Goal: Book appointment/travel/reservation

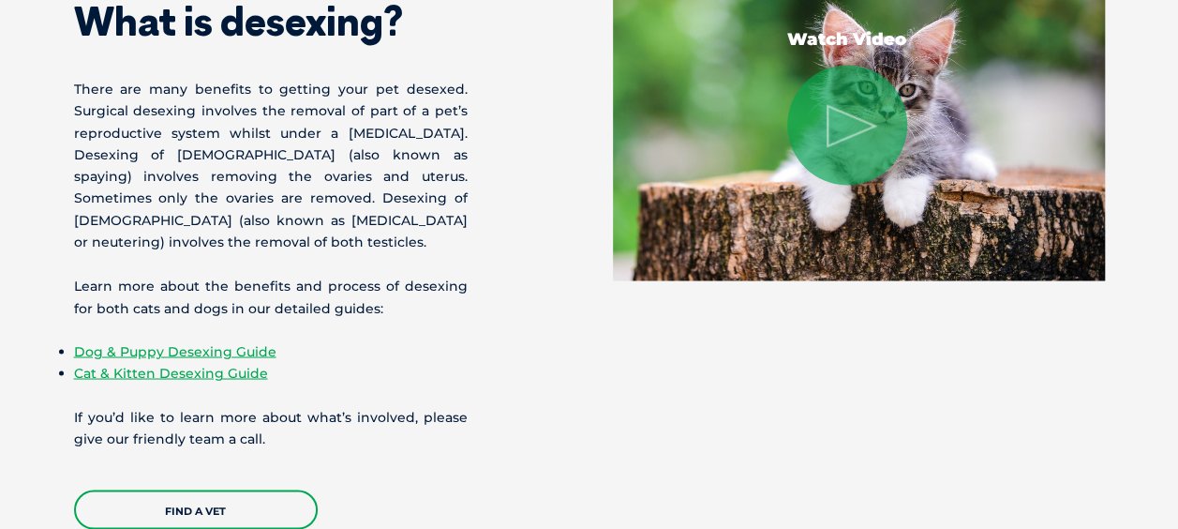
scroll to position [1518, 0]
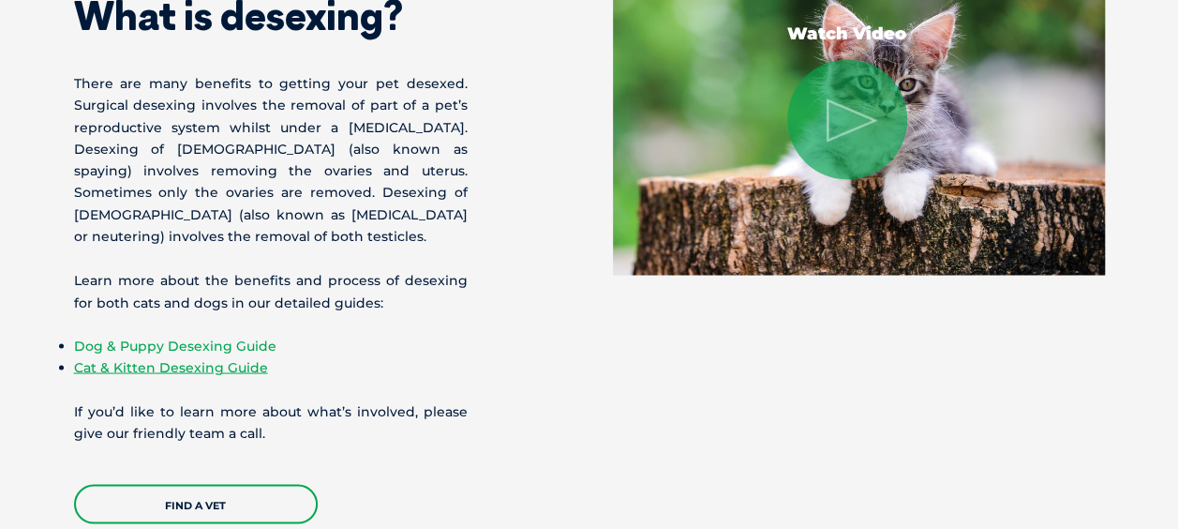
click at [265, 336] on link "Dog & Puppy Desexing Guide" at bounding box center [175, 344] width 202 height 17
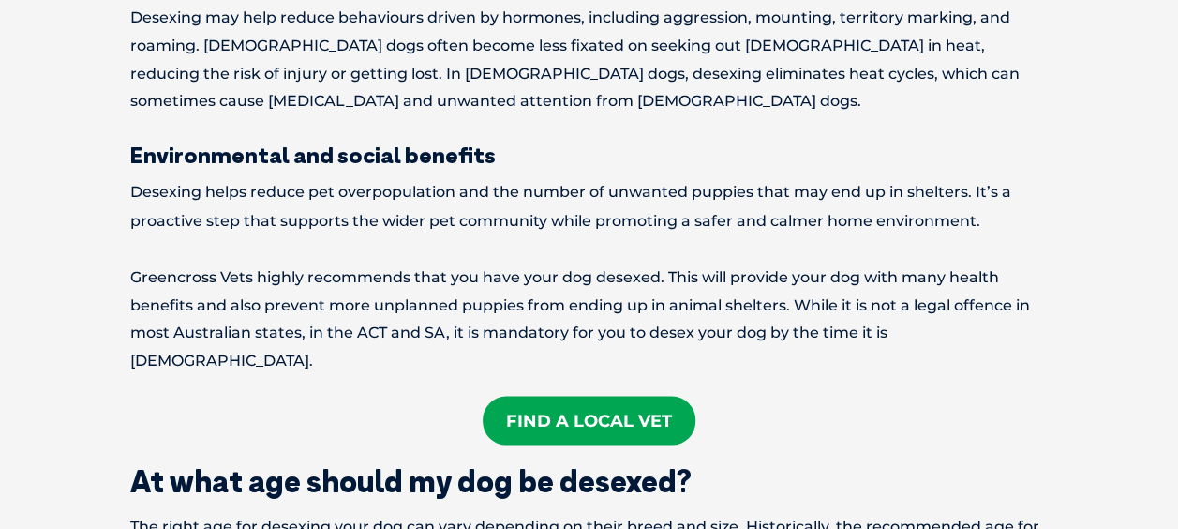
scroll to position [1564, 0]
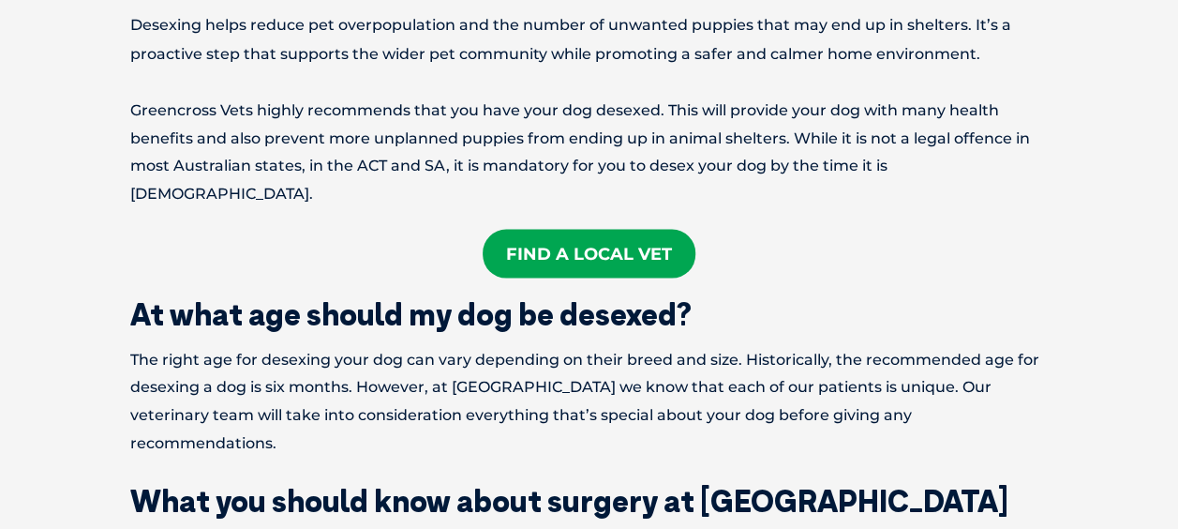
scroll to position [1728, 0]
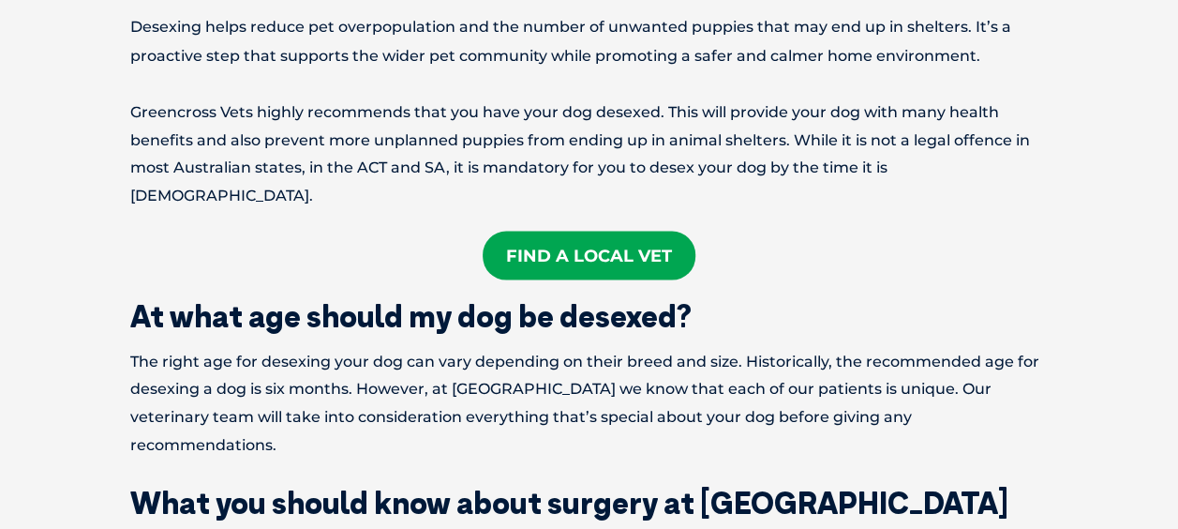
click at [675, 231] on link "Find A Local Vet" at bounding box center [589, 255] width 213 height 49
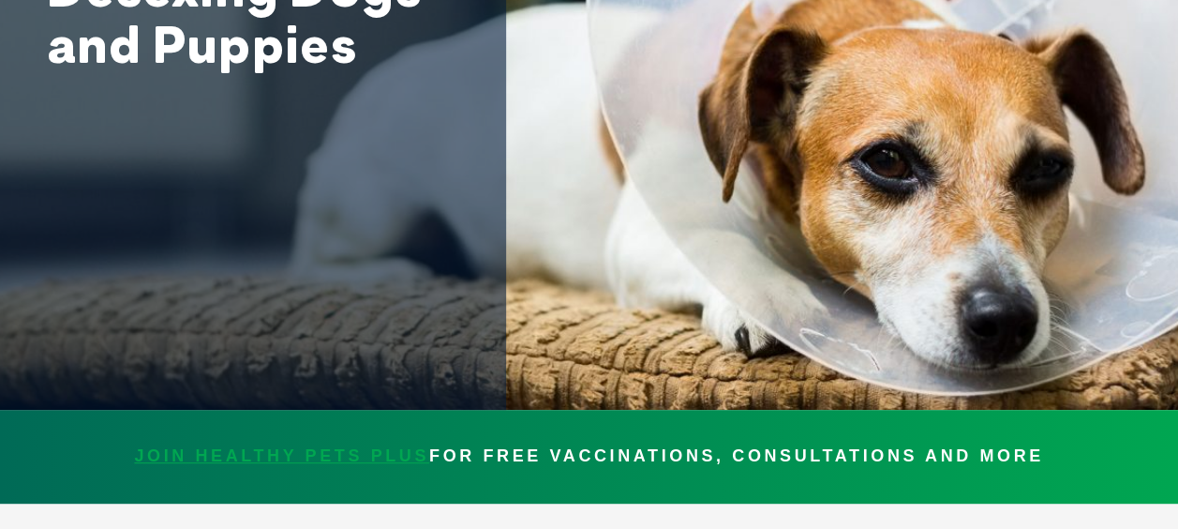
scroll to position [227, 0]
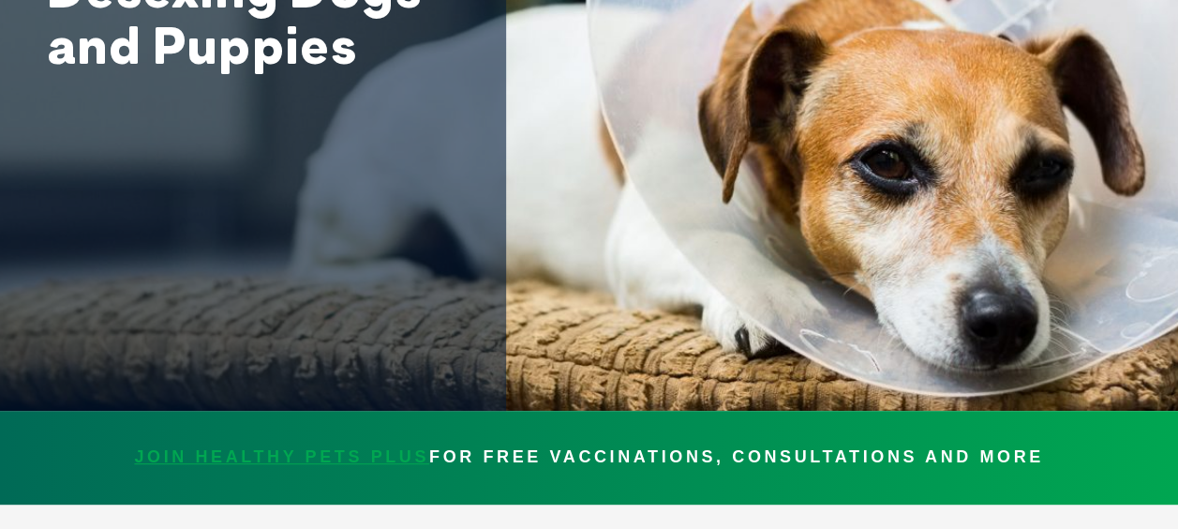
click at [321, 452] on span "JOIN HEALTHY PETS PLUS" at bounding box center [281, 457] width 295 height 28
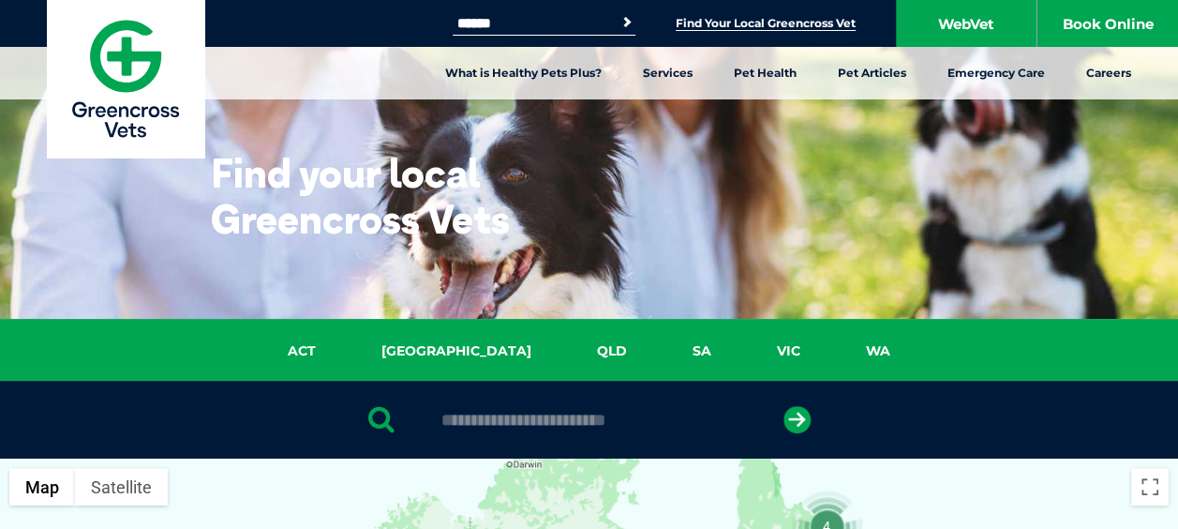
click at [560, 417] on input "text" at bounding box center [589, 420] width 314 height 19
type input "****"
click at [802, 431] on icon "submit" at bounding box center [797, 419] width 27 height 27
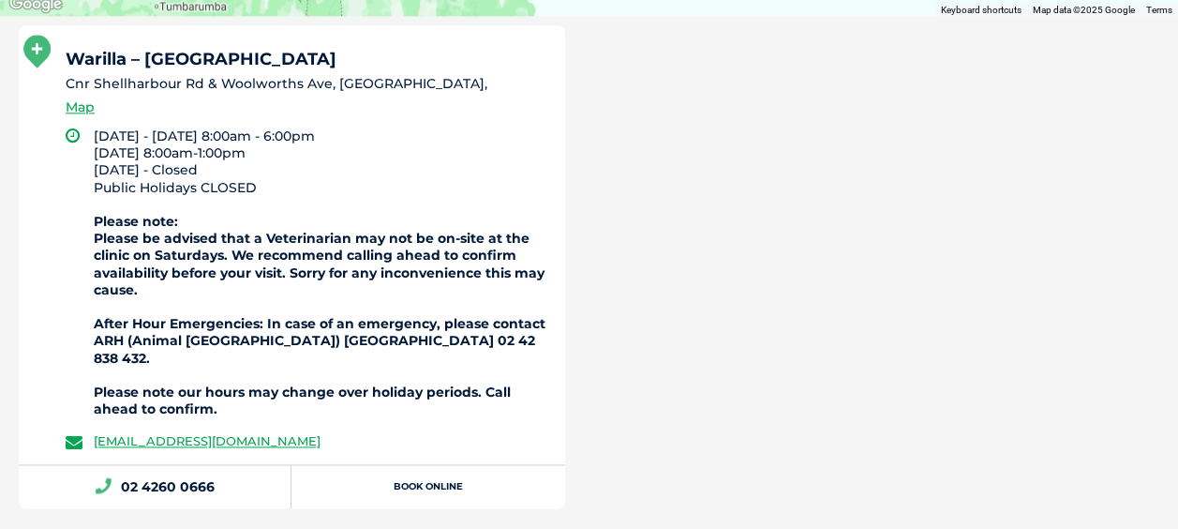
scroll to position [1169, 0]
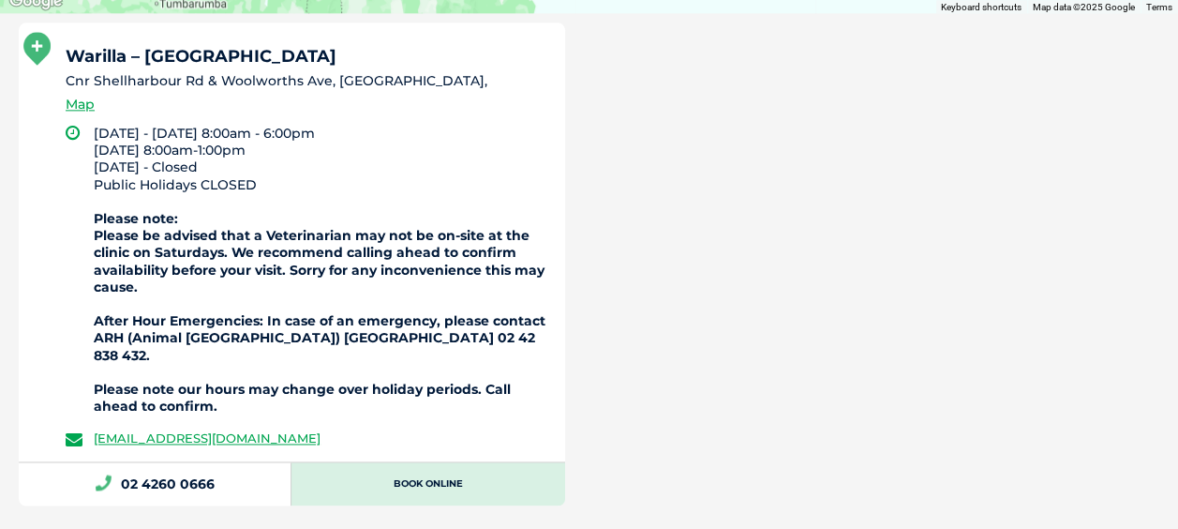
click at [512, 485] on link "Book Online" at bounding box center [427, 483] width 273 height 43
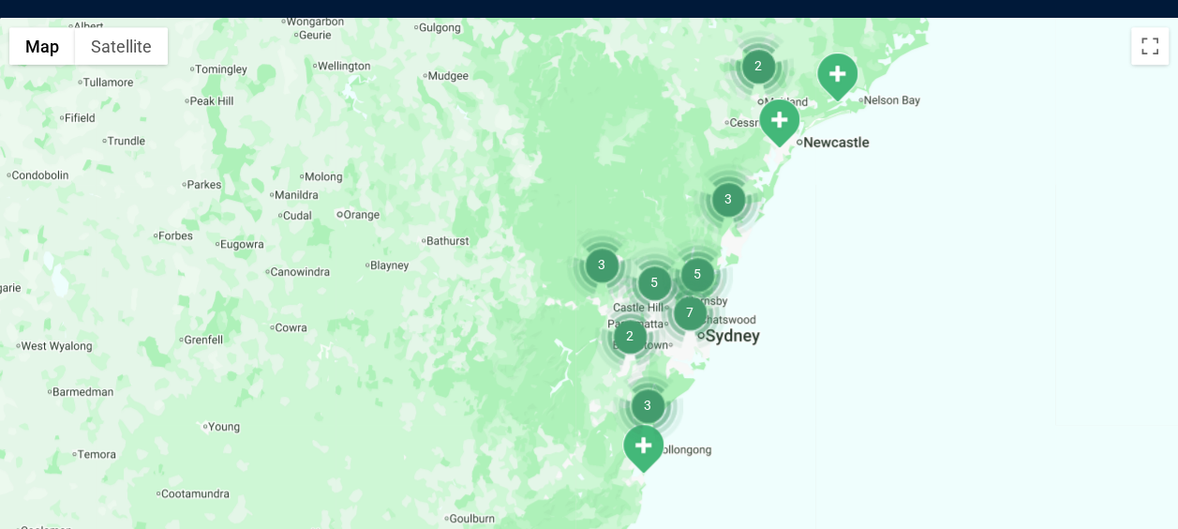
scroll to position [430, 0]
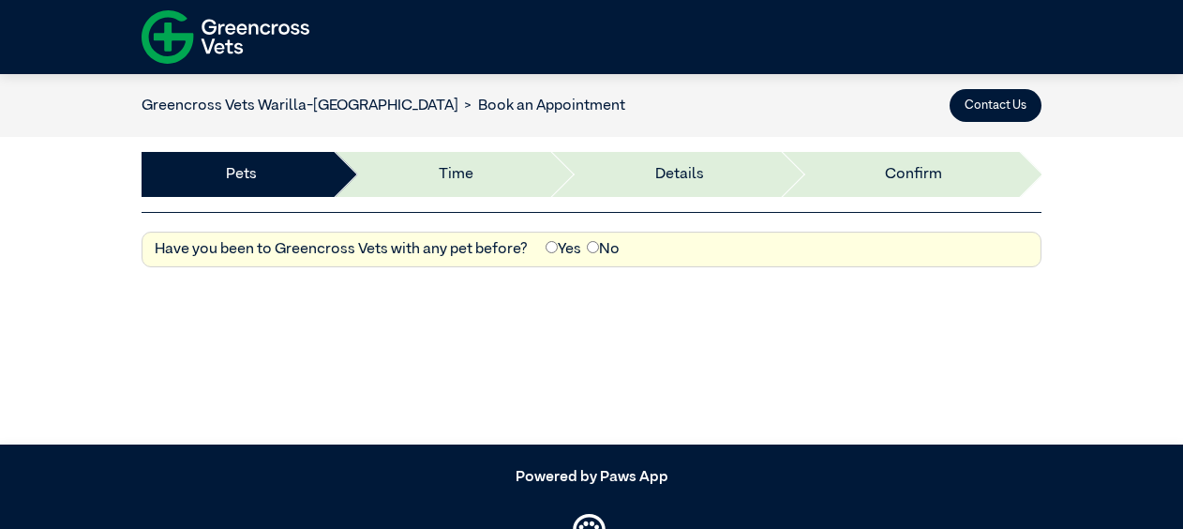
click at [545, 257] on label "Yes" at bounding box center [563, 249] width 36 height 22
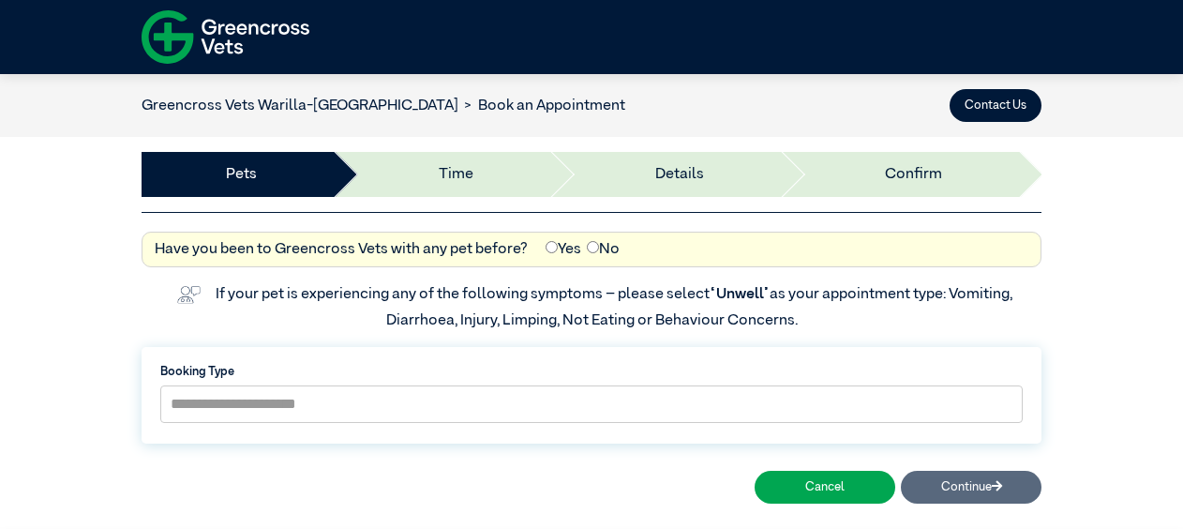
click at [588, 428] on div "**********" at bounding box center [592, 395] width 900 height 97
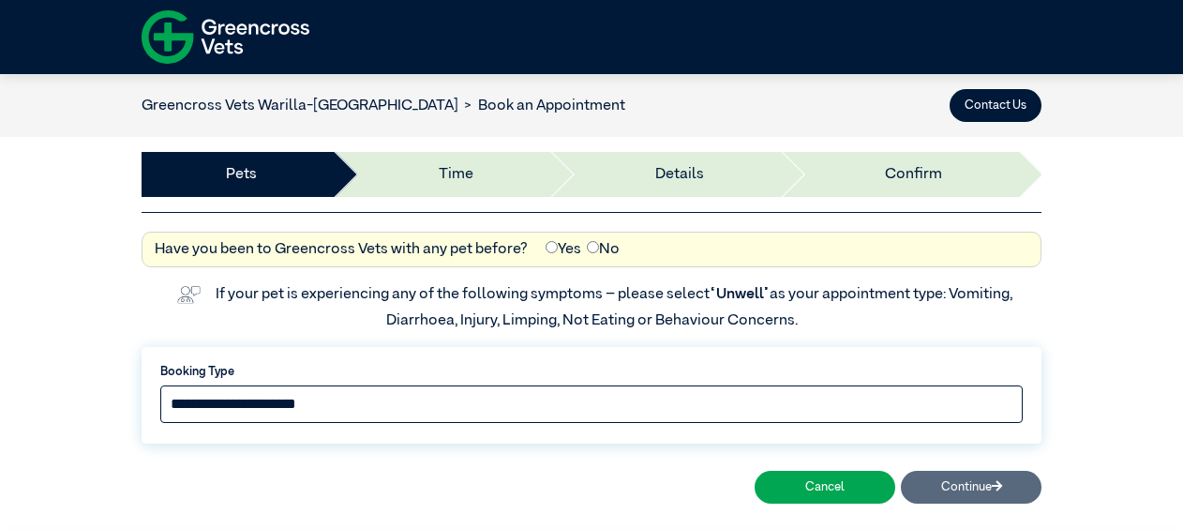
click at [588, 411] on select "**********" at bounding box center [591, 403] width 862 height 37
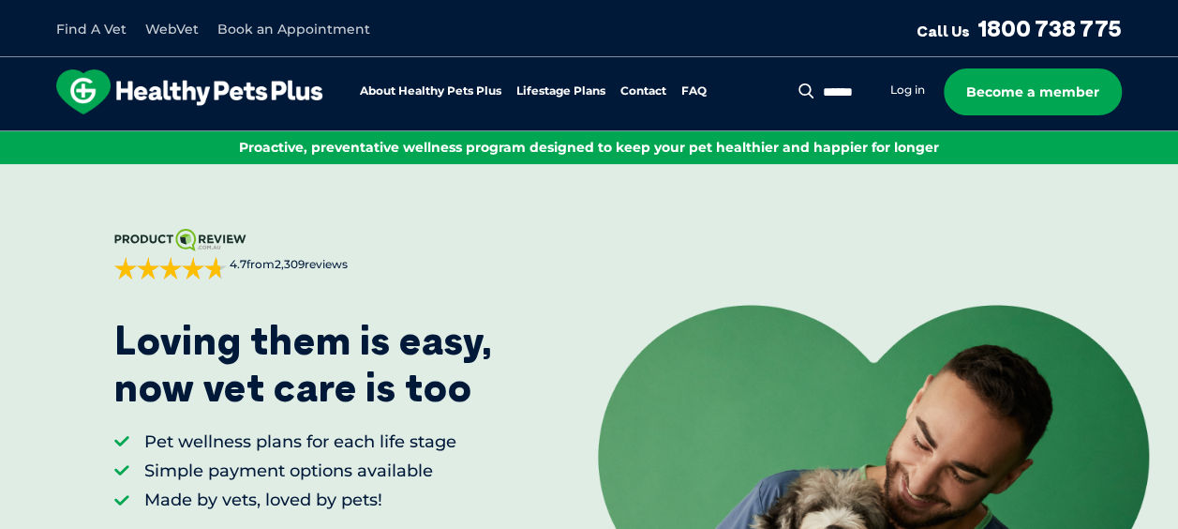
click at [905, 81] on li "Log in" at bounding box center [907, 90] width 35 height 19
click at [907, 91] on link "Log in" at bounding box center [907, 89] width 35 height 15
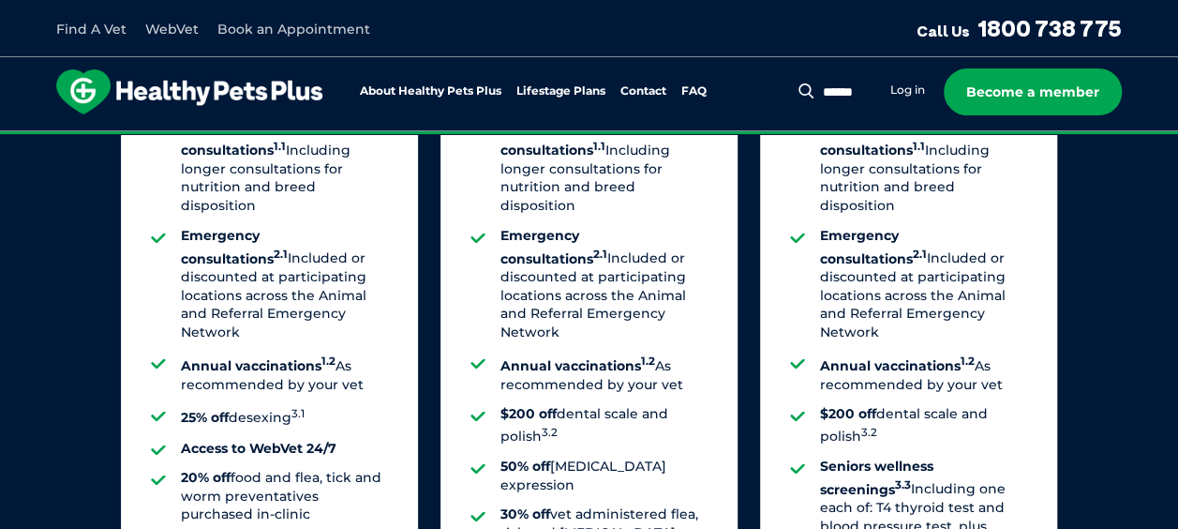
scroll to position [1533, 0]
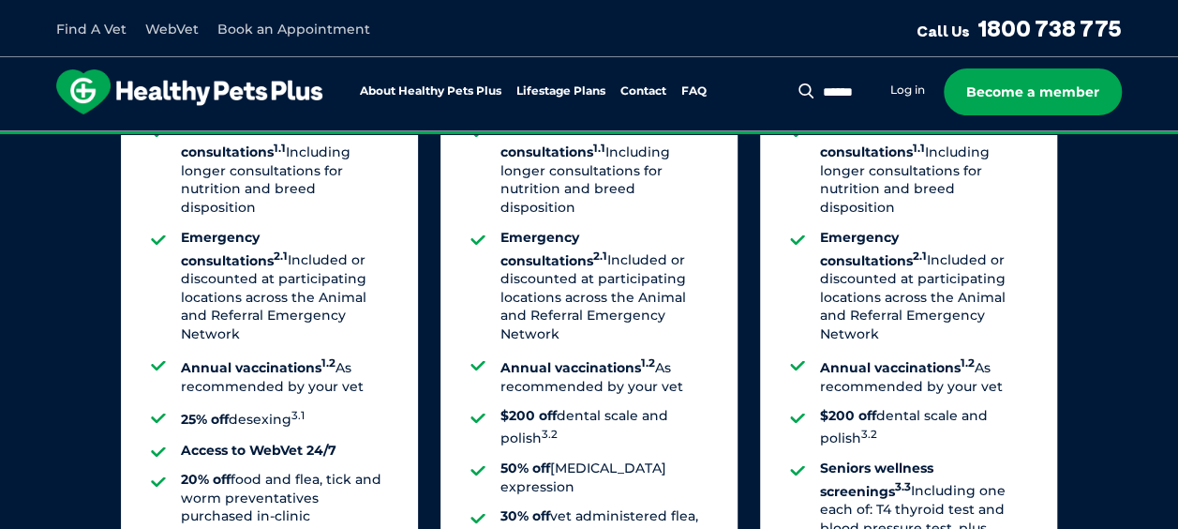
click at [186, 380] on ul "All standard consultations 1.1 Including longer consultations for nutrition and…" at bounding box center [269, 371] width 237 height 500
click at [187, 411] on strong "25% off" at bounding box center [205, 419] width 48 height 17
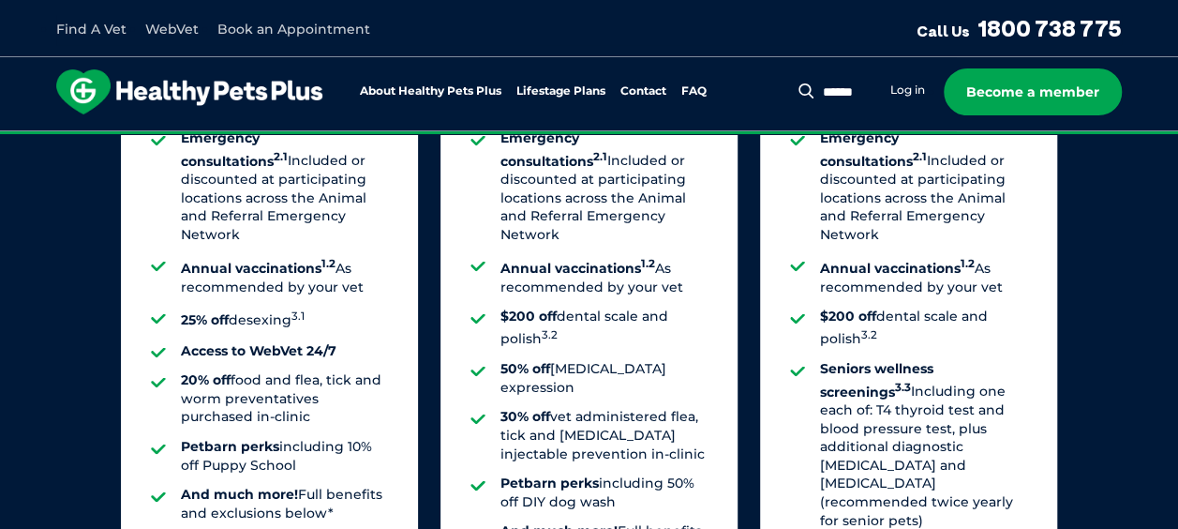
scroll to position [1633, 0]
drag, startPoint x: 186, startPoint y: 392, endPoint x: 229, endPoint y: 378, distance: 45.3
click at [229, 378] on ul "All standard consultations 1.1 Including longer consultations for nutrition and…" at bounding box center [269, 272] width 237 height 500
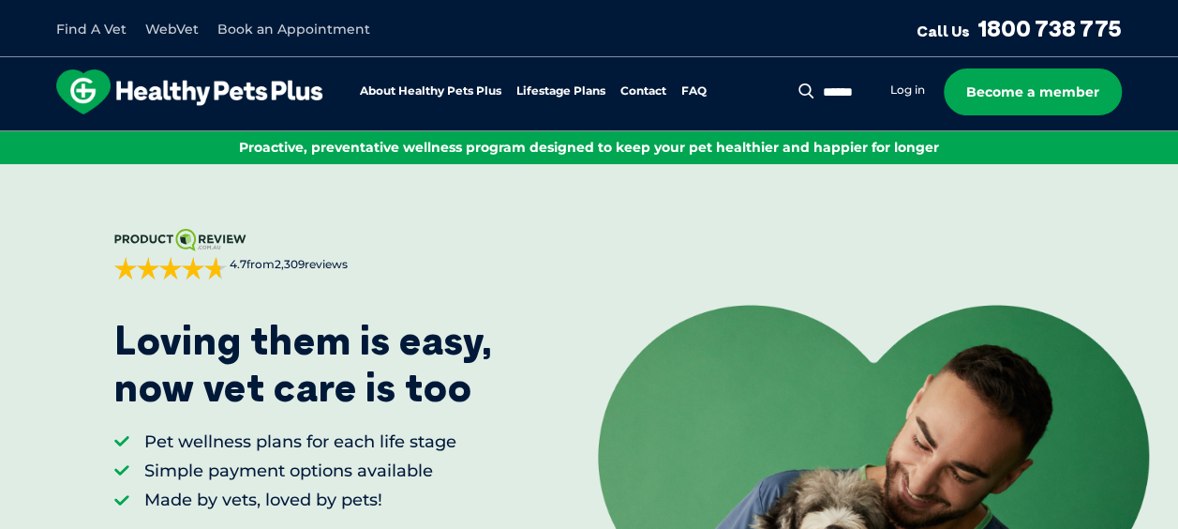
scroll to position [1921, 0]
